Goal: Information Seeking & Learning: Learn about a topic

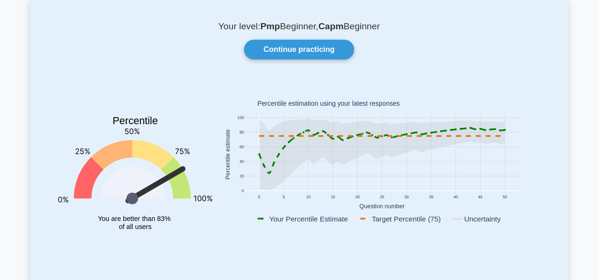
scroll to position [47, 0]
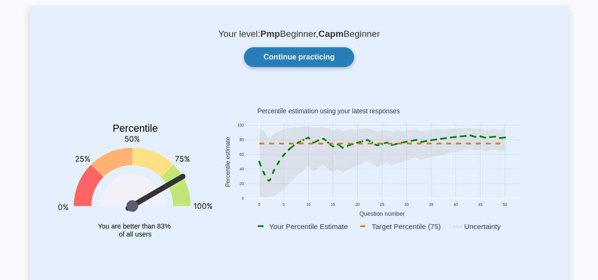
click at [282, 55] on link "Continue practicing" at bounding box center [299, 57] width 110 height 20
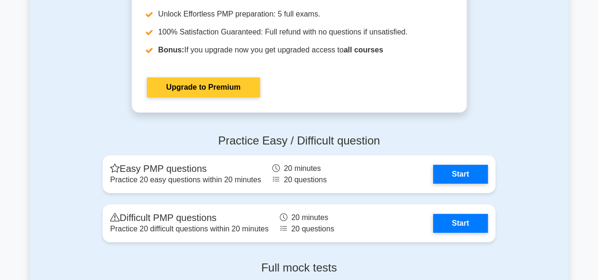
scroll to position [3495, 0]
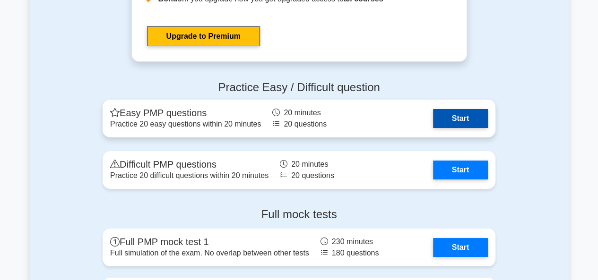
click at [455, 116] on link "Start" at bounding box center [460, 118] width 55 height 19
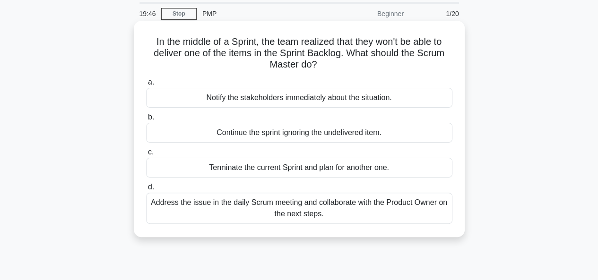
scroll to position [47, 0]
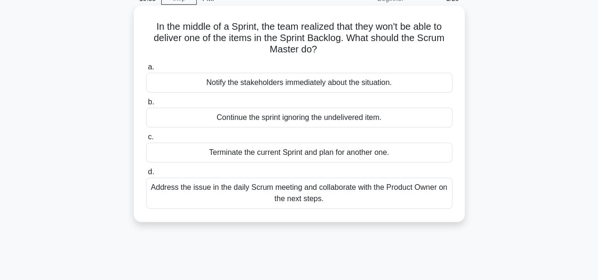
click at [283, 195] on div "Address the issue in the daily Scrum meeting and collaborate with the Product O…" at bounding box center [299, 193] width 306 height 31
click at [146, 175] on input "d. Address the issue in the daily Scrum meeting and collaborate with the Produc…" at bounding box center [146, 172] width 0 height 6
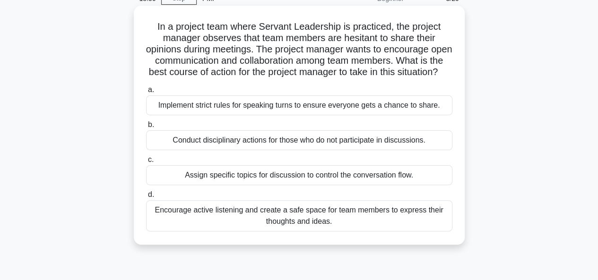
click at [302, 231] on div "Encourage active listening and create a safe space for team members to express …" at bounding box center [299, 215] width 306 height 31
click at [146, 198] on input "d. Encourage active listening and create a safe space for team members to expre…" at bounding box center [146, 195] width 0 height 6
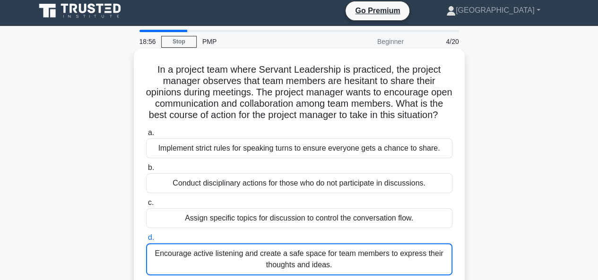
scroll to position [0, 0]
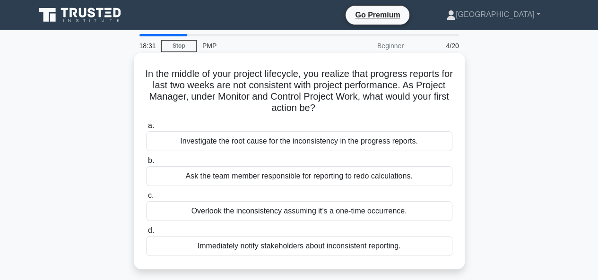
click at [292, 141] on div "Investigate the root cause for the inconsistency in the progress reports." at bounding box center [299, 141] width 306 height 20
click at [146, 129] on input "a. Investigate the root cause for the inconsistency in the progress reports." at bounding box center [146, 126] width 0 height 6
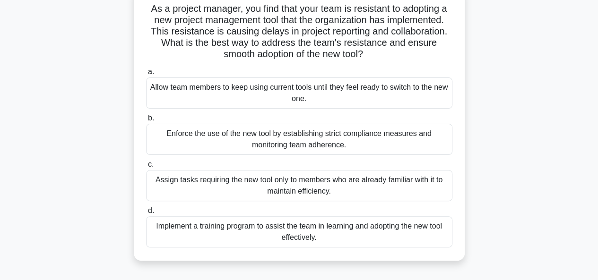
scroll to position [94, 0]
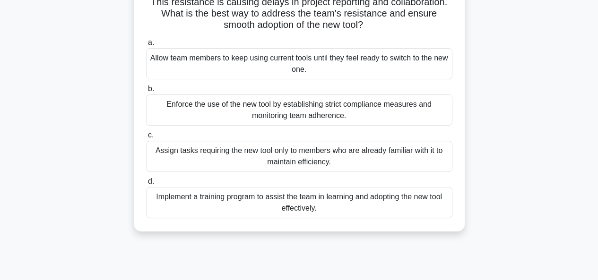
click at [292, 203] on div "Implement a training program to assist the team in learning and adopting the ne…" at bounding box center [299, 202] width 306 height 31
click at [146, 185] on input "d. Implement a training program to assist the team in learning and adopting the…" at bounding box center [146, 182] width 0 height 6
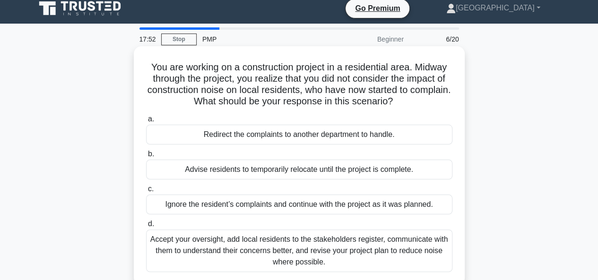
scroll to position [47, 0]
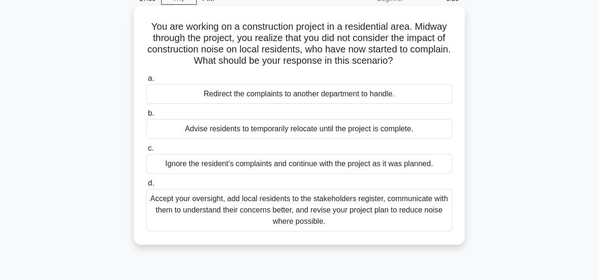
click at [297, 206] on div "Accept your oversight, add local residents to the stakeholders register, commun…" at bounding box center [299, 210] width 306 height 43
click at [146, 187] on input "d. Accept your oversight, add local residents to the stakeholders register, com…" at bounding box center [146, 183] width 0 height 6
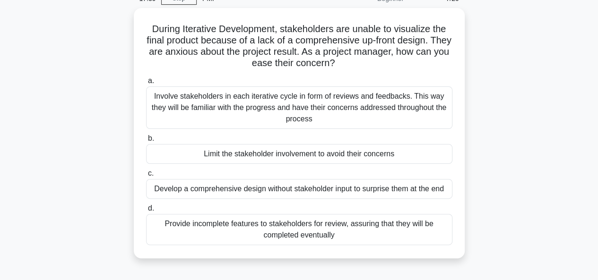
scroll to position [0, 0]
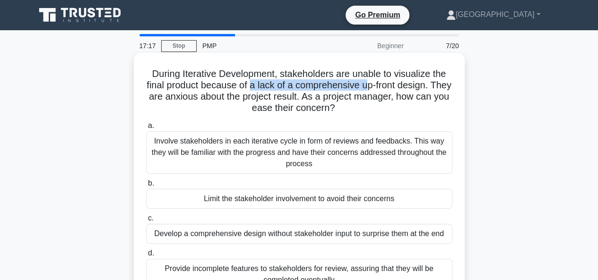
drag, startPoint x: 365, startPoint y: 86, endPoint x: 258, endPoint y: 81, distance: 106.9
click at [257, 83] on h5 "During Iterative Development, stakeholders are unable to visualize the final pr…" at bounding box center [299, 91] width 308 height 46
drag, startPoint x: 227, startPoint y: 106, endPoint x: 362, endPoint y: 112, distance: 135.2
click at [362, 112] on h5 "During Iterative Development, stakeholders are unable to visualize the final pr…" at bounding box center [299, 91] width 308 height 46
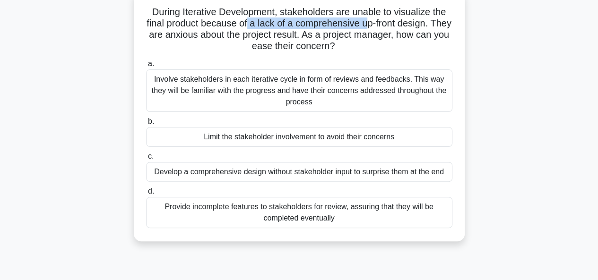
scroll to position [47, 0]
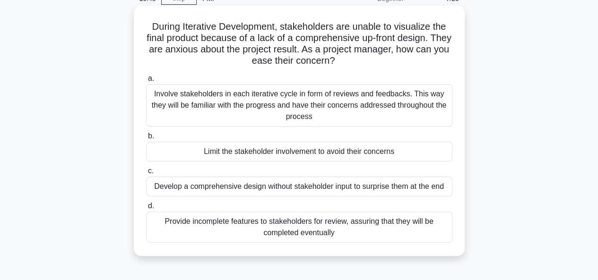
click at [288, 109] on div "Involve stakeholders in each iterative cycle in form of reviews and feedbacks. …" at bounding box center [299, 105] width 306 height 43
click at [146, 82] on input "a. Involve stakeholders in each iterative cycle in form of reviews and feedback…" at bounding box center [146, 79] width 0 height 6
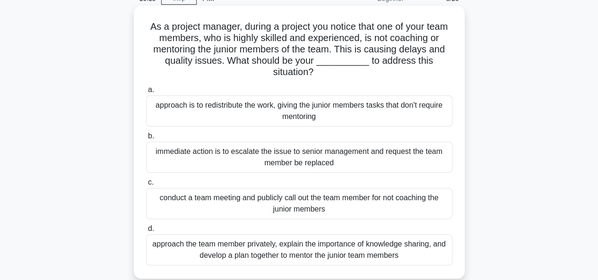
scroll to position [94, 0]
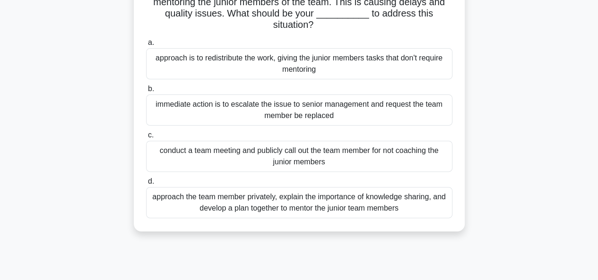
click at [288, 204] on div "approach the team member privately, explain the importance of knowledge sharing…" at bounding box center [299, 202] width 306 height 31
click at [146, 185] on input "d. approach the team member privately, explain the importance of knowledge shar…" at bounding box center [146, 182] width 0 height 6
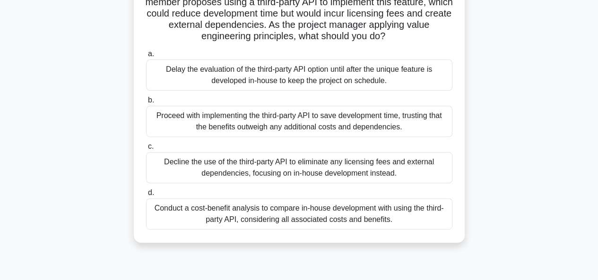
click at [288, 222] on div "Conduct a cost-benefit analysis to compare in-house development with using the …" at bounding box center [299, 213] width 306 height 31
click at [146, 196] on input "d. Conduct a cost-benefit analysis to compare in-house development with using t…" at bounding box center [146, 193] width 0 height 6
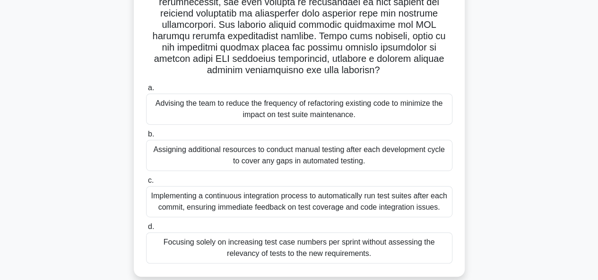
scroll to position [189, 0]
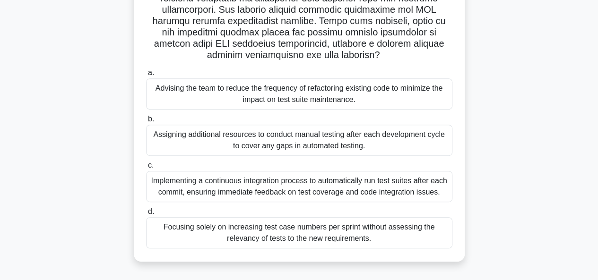
click at [276, 185] on div "Implementing a continuous integration process to automatically run test suites …" at bounding box center [299, 186] width 306 height 31
click at [146, 169] on input "c. Implementing a continuous integration process to automatically run test suit…" at bounding box center [146, 165] width 0 height 6
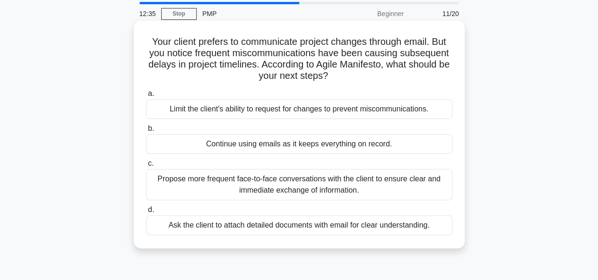
scroll to position [47, 0]
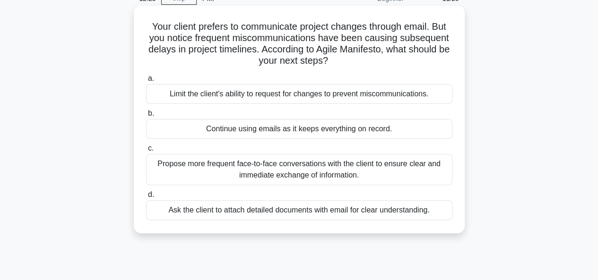
click at [286, 172] on div "Propose more frequent face-to-face conversations with the client to ensure clea…" at bounding box center [299, 169] width 306 height 31
click at [146, 152] on input "c. Propose more frequent face-to-face conversations with the client to ensure c…" at bounding box center [146, 148] width 0 height 6
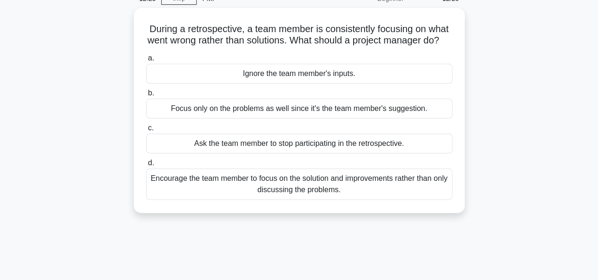
scroll to position [0, 0]
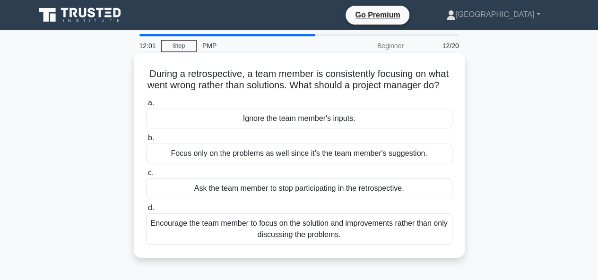
click at [284, 243] on div "Encourage the team member to focus on the solution and improvements rather than…" at bounding box center [299, 228] width 306 height 31
click at [146, 211] on input "d. Encourage the team member to focus on the solution and improvements rather t…" at bounding box center [146, 208] width 0 height 6
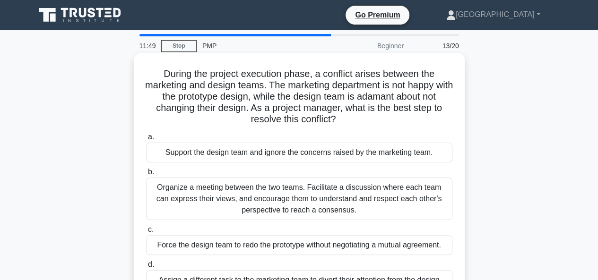
scroll to position [47, 0]
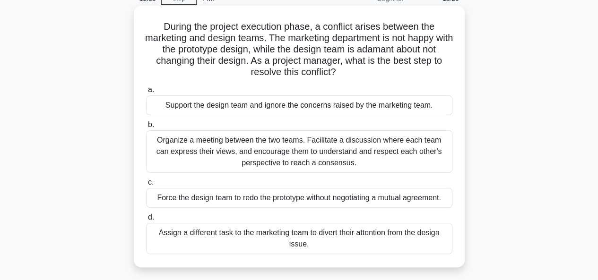
click at [284, 154] on div "Organize a meeting between the two teams. Facilitate a discussion where each te…" at bounding box center [299, 151] width 306 height 43
click at [146, 128] on input "b. Organize a meeting between the two teams. Facilitate a discussion where each…" at bounding box center [146, 125] width 0 height 6
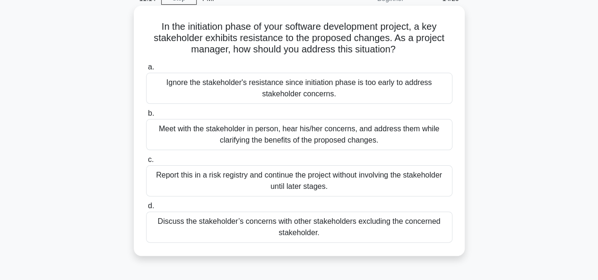
click at [299, 137] on div "Meet with the stakeholder in person, hear his/her concerns, and address them wh…" at bounding box center [299, 134] width 306 height 31
click at [146, 117] on input "b. Meet with the stakeholder in person, hear his/her concerns, and address them…" at bounding box center [146, 114] width 0 height 6
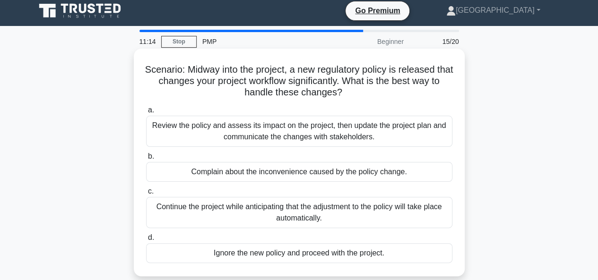
scroll to position [0, 0]
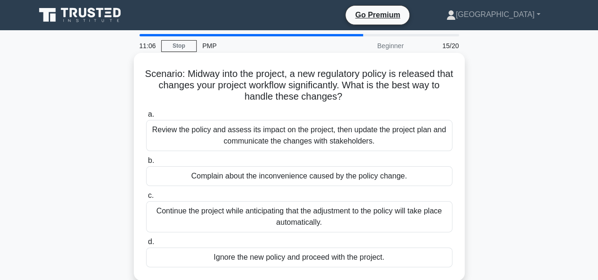
click at [291, 132] on div "Review the policy and assess its impact on the project, then update the project…" at bounding box center [299, 135] width 306 height 31
click at [293, 137] on div "Review the policy and assess its impact on the project, then update the project…" at bounding box center [299, 135] width 306 height 31
click at [146, 118] on input "a. Review the policy and assess its impact on the project, then update the proj…" at bounding box center [146, 114] width 0 height 6
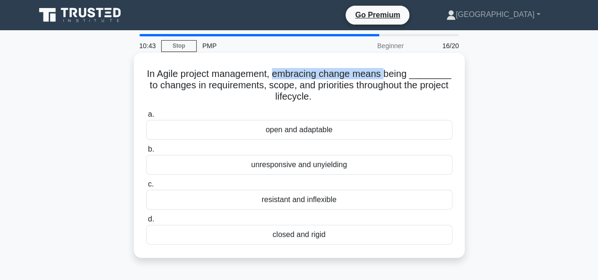
drag, startPoint x: 279, startPoint y: 75, endPoint x: 392, endPoint y: 74, distance: 112.9
click at [392, 74] on h5 "In Agile project management, embracing change means being ________ to changes i…" at bounding box center [299, 85] width 308 height 35
click at [283, 131] on div "open and adaptable" at bounding box center [299, 130] width 306 height 20
click at [146, 118] on input "a. open and adaptable" at bounding box center [146, 114] width 0 height 6
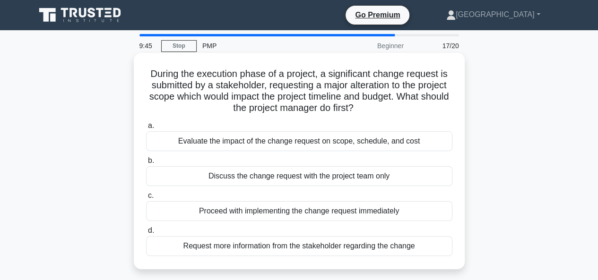
click at [282, 143] on div "Evaluate the impact of the change request on scope, schedule, and cost" at bounding box center [299, 141] width 306 height 20
click at [146, 129] on input "a. Evaluate the impact of the change request on scope, schedule, and cost" at bounding box center [146, 126] width 0 height 6
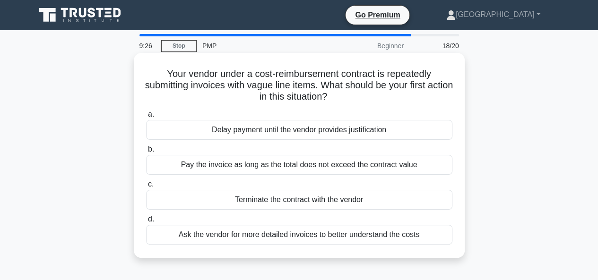
click at [298, 235] on div "Ask the vendor for more detailed invoices to better understand the costs" at bounding box center [299, 235] width 306 height 20
click at [146, 222] on input "d. Ask the vendor for more detailed invoices to better understand the costs" at bounding box center [146, 219] width 0 height 6
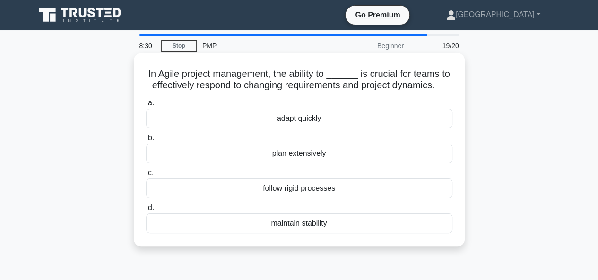
click at [295, 222] on div "maintain stability" at bounding box center [299, 223] width 306 height 20
click at [146, 211] on input "d. maintain stability" at bounding box center [146, 208] width 0 height 6
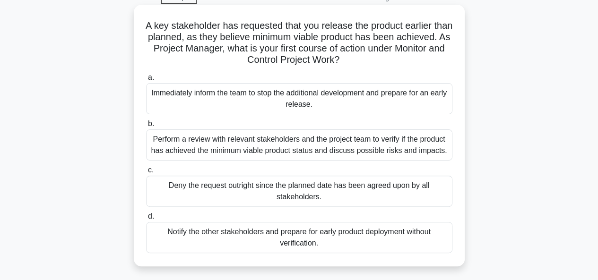
scroll to position [94, 0]
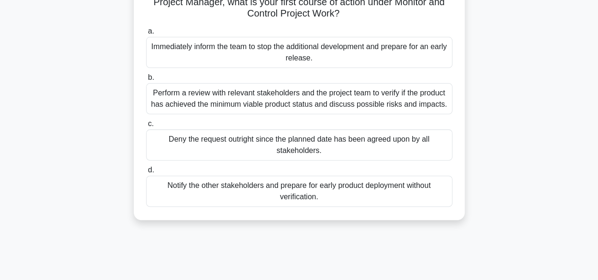
click at [288, 98] on div "Perform a review with relevant stakeholders and the project team to verify if t…" at bounding box center [299, 98] width 306 height 31
click at [146, 81] on input "b. Perform a review with relevant stakeholders and the project team to verify i…" at bounding box center [146, 78] width 0 height 6
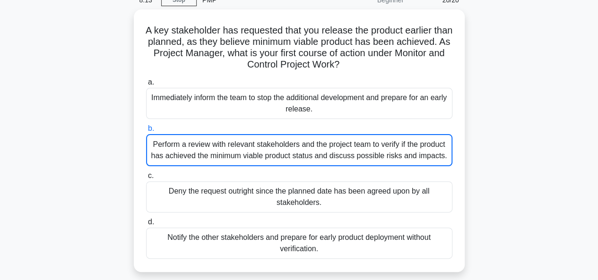
scroll to position [0, 0]
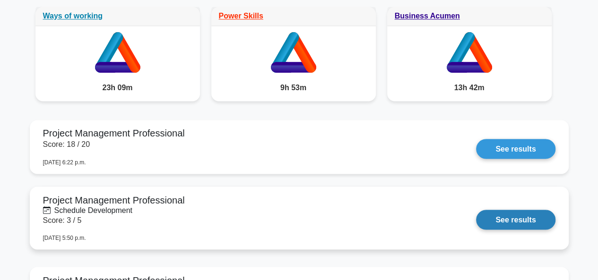
scroll to position [756, 0]
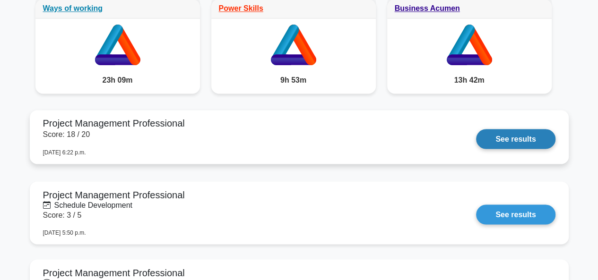
click at [497, 141] on link "See results" at bounding box center [515, 139] width 79 height 20
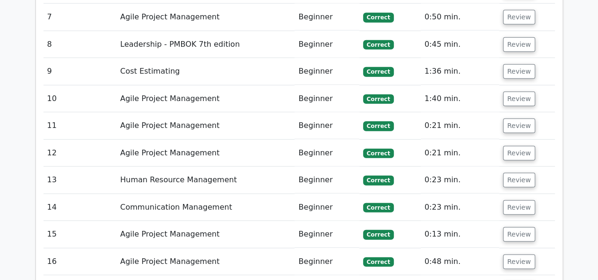
scroll to position [992, 0]
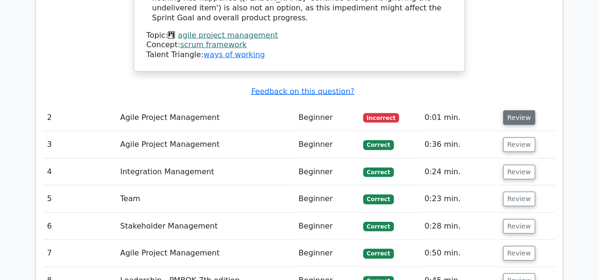
click at [518, 111] on button "Review" at bounding box center [519, 118] width 32 height 15
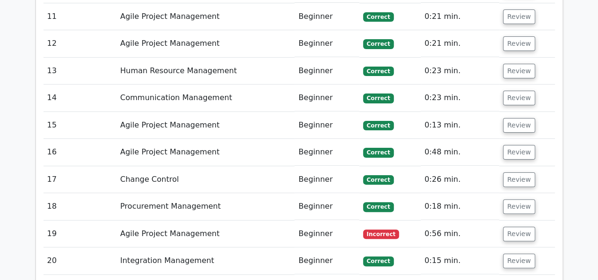
scroll to position [1889, 0]
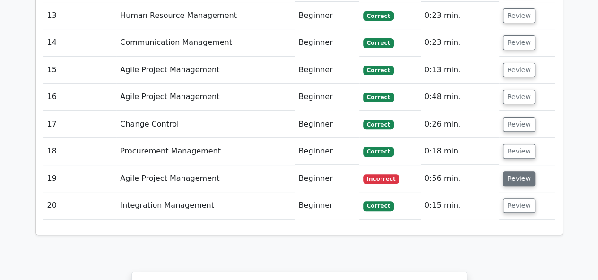
click at [507, 171] on button "Review" at bounding box center [519, 178] width 32 height 15
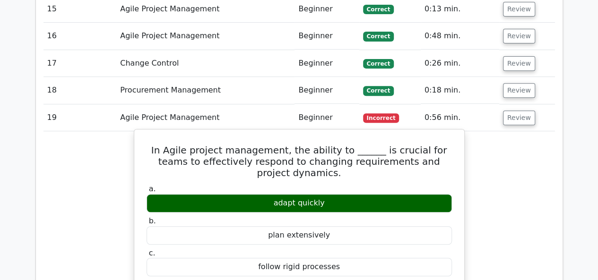
scroll to position [1937, 0]
